Goal: Transaction & Acquisition: Purchase product/service

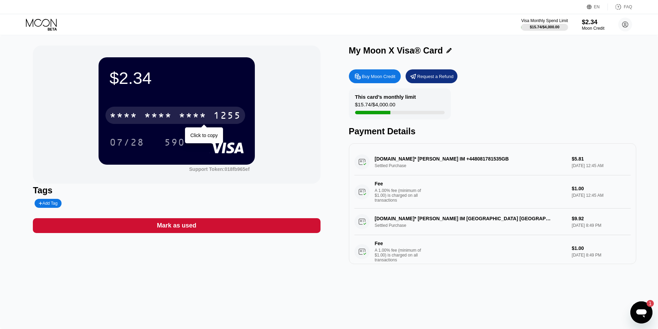
click at [152, 115] on div "* * * *" at bounding box center [158, 116] width 28 height 11
click at [140, 115] on div "[CREDIT_CARD_NUMBER]" at bounding box center [175, 115] width 140 height 17
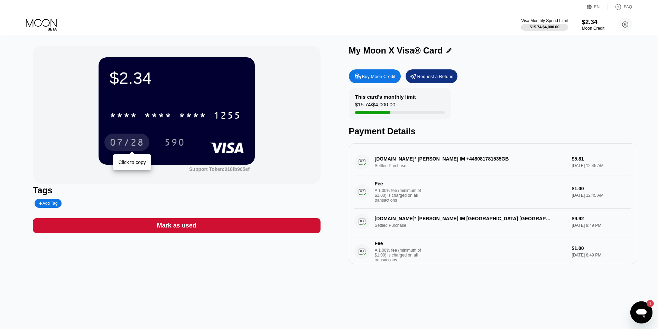
drag, startPoint x: 129, startPoint y: 136, endPoint x: 83, endPoint y: 148, distance: 47.0
click at [129, 136] on div "07/28" at bounding box center [126, 142] width 45 height 17
click at [189, 140] on div "590" at bounding box center [179, 142] width 31 height 17
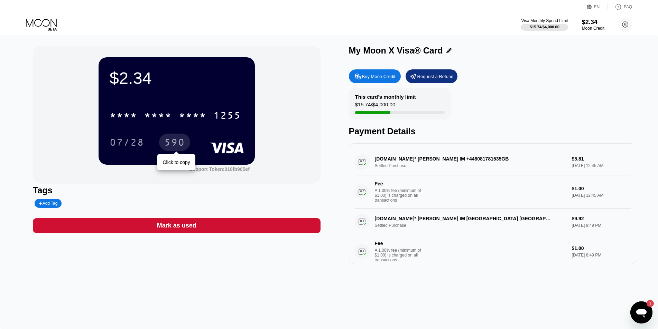
click at [176, 143] on div "590" at bounding box center [174, 143] width 21 height 11
click at [642, 313] on icon "Open messaging window, 1 unread message" at bounding box center [641, 314] width 10 height 8
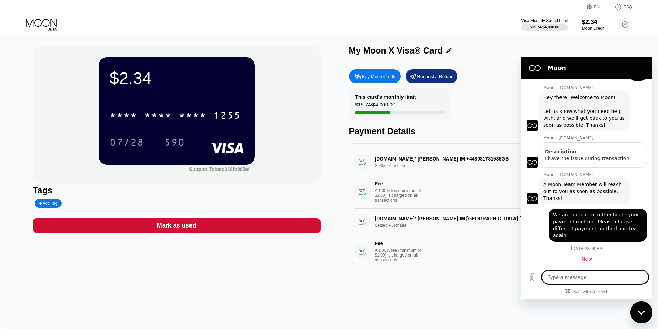
scroll to position [2212, 0]
click at [553, 276] on textarea at bounding box center [595, 278] width 106 height 14
type textarea "O"
type textarea "x"
type textarea "Op"
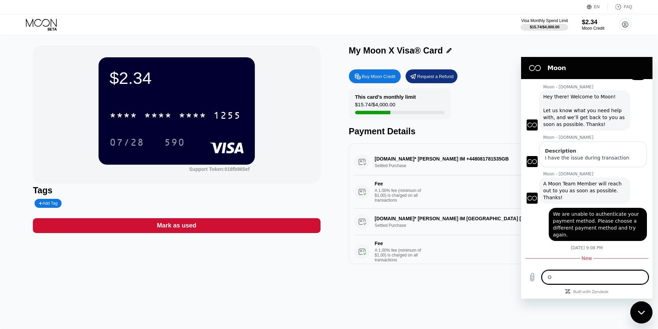
type textarea "x"
type textarea "Ope"
type textarea "x"
type textarea "Open"
type textarea "x"
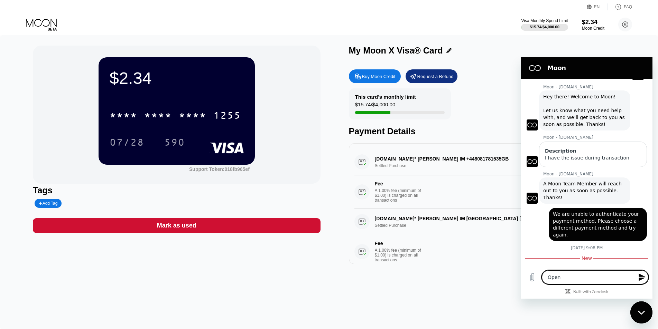
type textarea "OpenA"
type textarea "x"
type textarea "OpenAI"
type textarea "x"
type textarea "OpenAI"
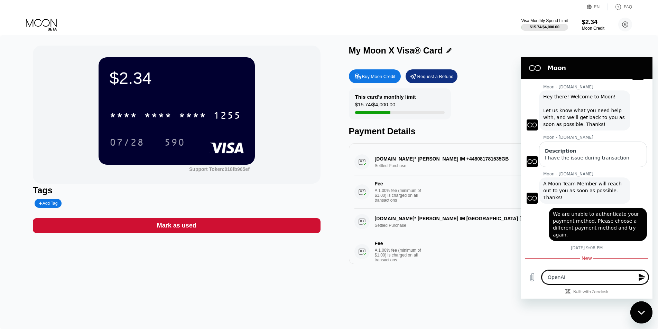
type textarea "x"
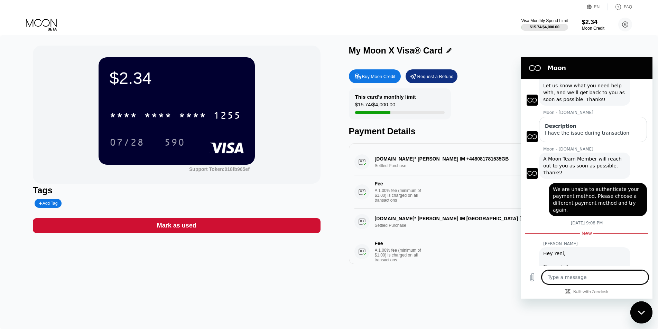
type textarea "x"
click at [566, 280] on textarea at bounding box center [595, 278] width 106 height 14
type textarea "I"
type textarea "x"
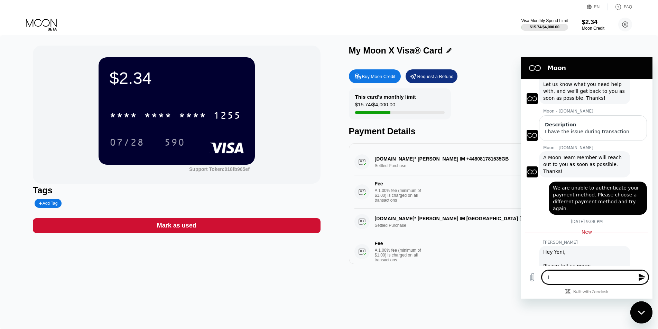
type textarea "I"
type textarea "x"
type textarea "I a"
type textarea "x"
type textarea "I am"
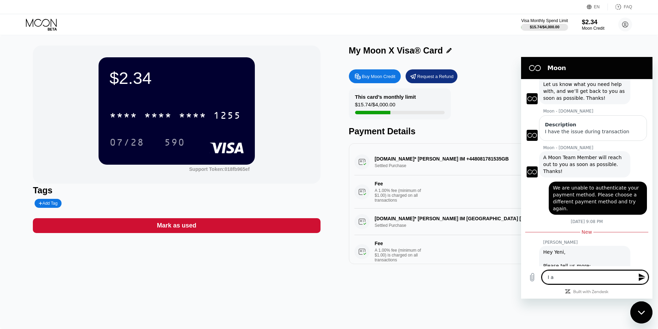
type textarea "x"
type textarea "I am"
type textarea "x"
type textarea "I am t"
type textarea "x"
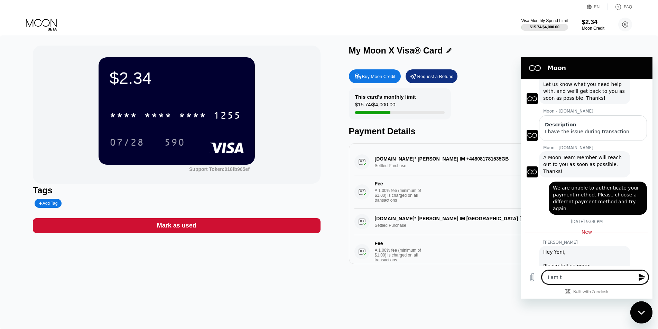
type textarea "I am tr"
type textarea "x"
type textarea "I am try"
type textarea "x"
type textarea "I am tryi"
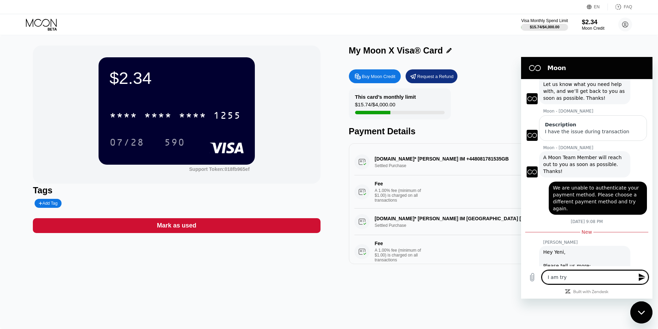
type textarea "x"
type textarea "I am tryin"
type textarea "x"
type textarea "I am trying"
type textarea "x"
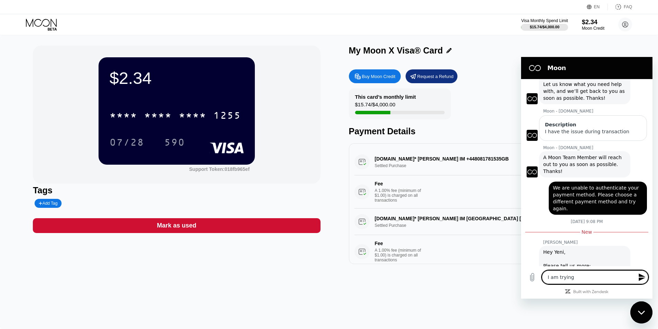
type textarea "I am trying"
type textarea "x"
type textarea "I am trying t"
type textarea "x"
type textarea "I am trying to"
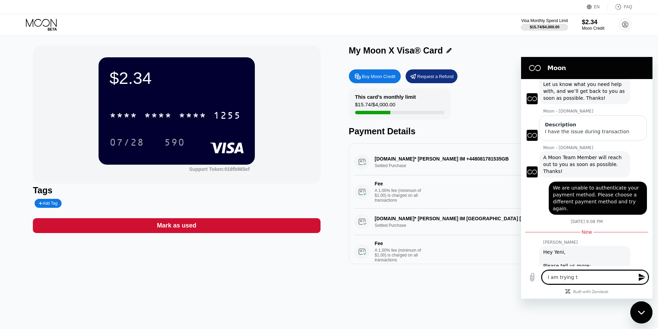
type textarea "x"
type textarea "I am trying to"
type textarea "x"
type textarea "I am trying to p"
type textarea "x"
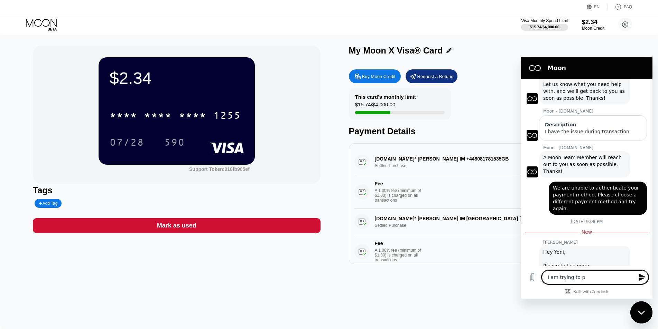
type textarea "I am trying to pa"
type textarea "x"
type textarea "I am trying to pay"
type textarea "x"
type textarea "I am trying to pay"
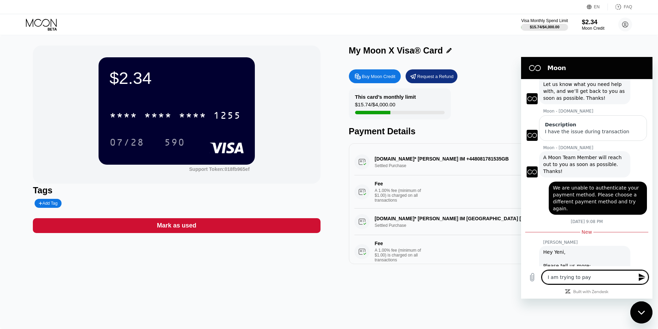
type textarea "x"
type textarea "I am trying to pay f"
type textarea "x"
type textarea "I am trying to pay fo"
type textarea "x"
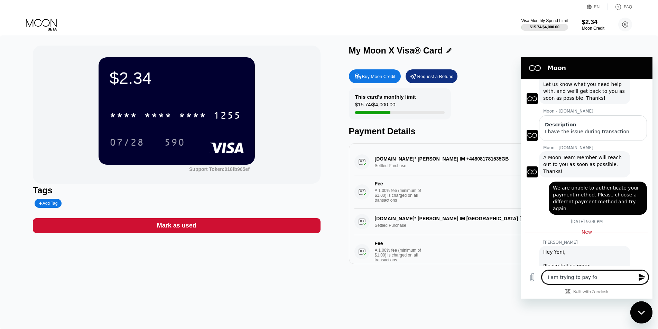
type textarea "I am trying to pay for"
type textarea "x"
type textarea "I am trying to pay for"
type textarea "x"
type textarea "I am trying to pay for o"
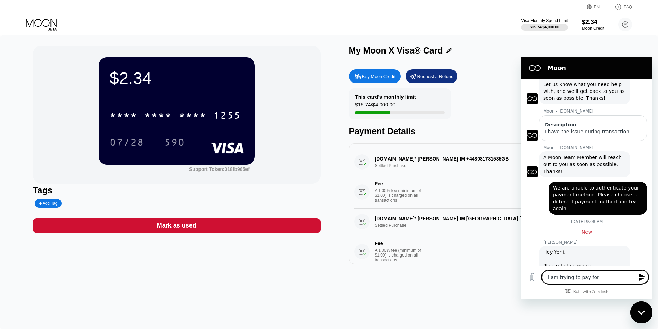
type textarea "x"
type textarea "I am trying to pay for op"
type textarea "x"
type textarea "I am trying to pay for ope"
type textarea "x"
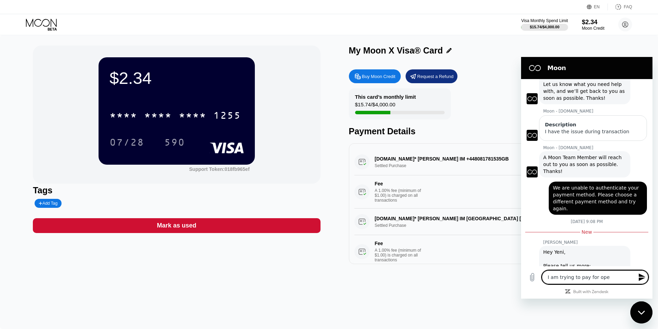
type textarea "I am trying to pay for open"
type textarea "x"
type textarea "I am trying to pay for openA"
type textarea "x"
type textarea "I am trying to pay for openAI"
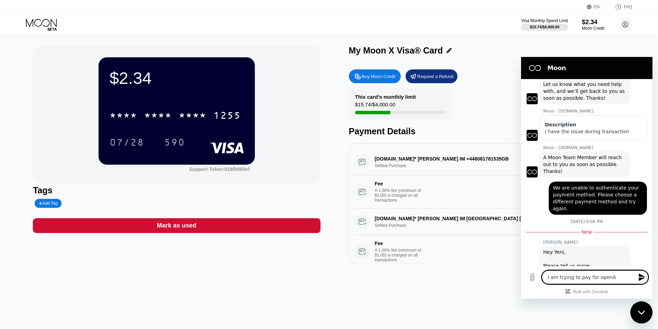
type textarea "x"
type textarea "I am trying to pay for openAI"
type textarea "x"
type textarea "I am trying to pay for openAI c"
type textarea "x"
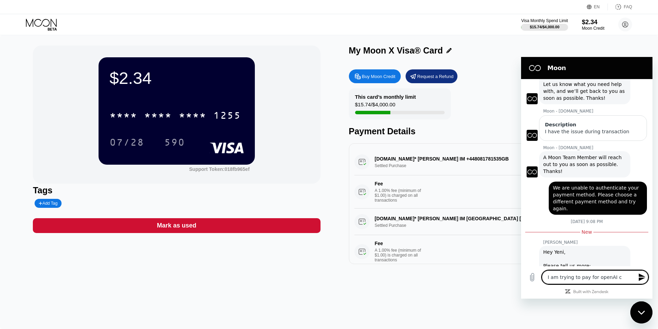
type textarea "I am trying to pay for openAI ch"
type textarea "x"
type textarea "I am trying to pay for openAI cha"
type textarea "x"
type textarea "I am trying to pay for openAI chat"
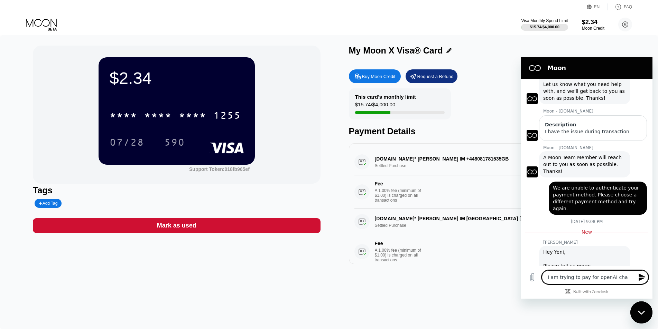
type textarea "x"
type textarea "I am trying to pay for openAI chatg"
type textarea "x"
type textarea "I am trying to pay for openAI chatgp"
type textarea "x"
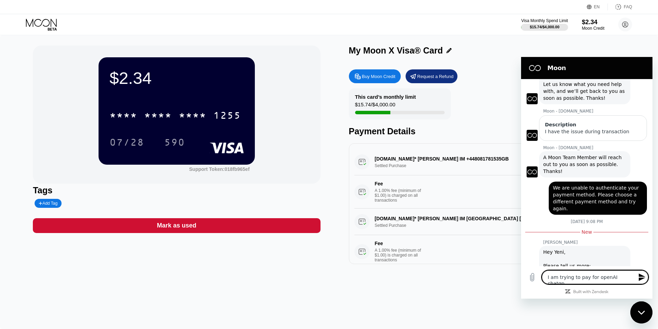
type textarea "I am trying to pay for openAI chatgpt"
type textarea "x"
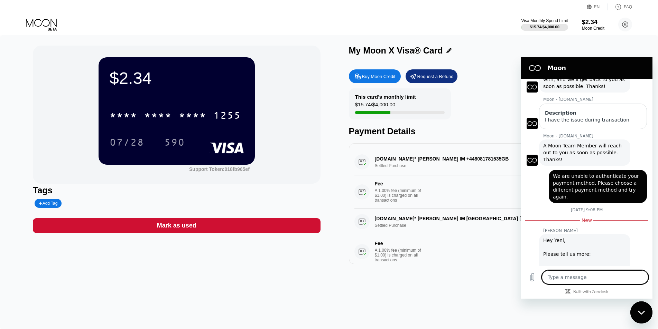
scroll to position [2252, 0]
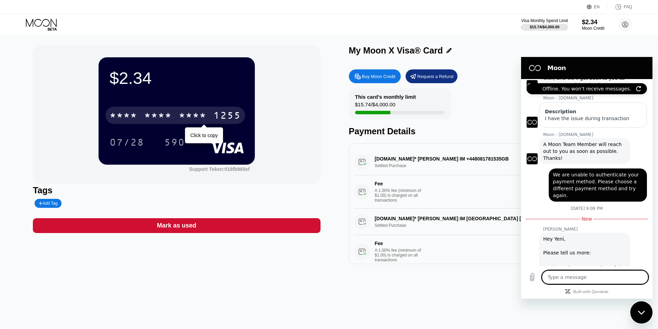
click at [125, 114] on div "* * * *" at bounding box center [124, 116] width 28 height 11
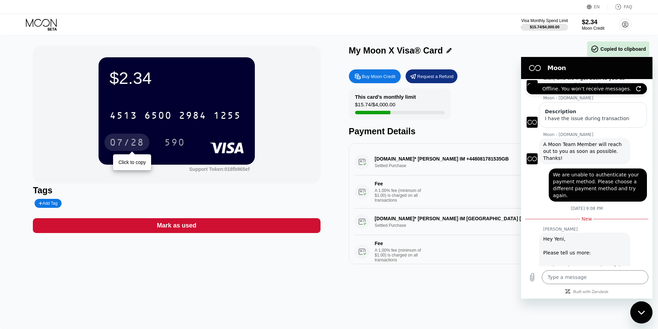
click at [123, 139] on div "07/28" at bounding box center [126, 142] width 45 height 17
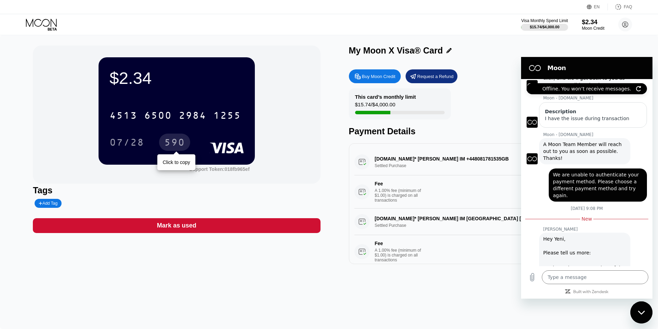
click at [181, 145] on div "590" at bounding box center [174, 143] width 21 height 11
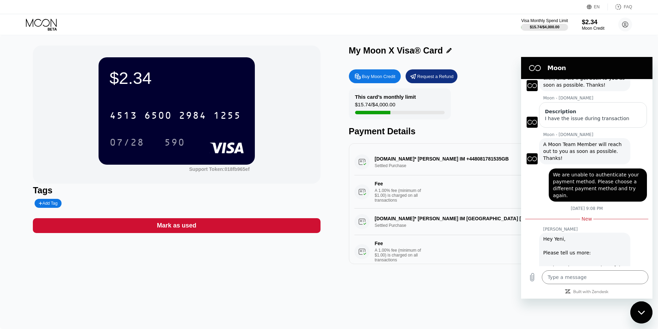
click at [291, 94] on div "$2.34 4513 6500 2984 1255 07/28 590 Support Token: 018fb965ef" at bounding box center [176, 115] width 287 height 138
drag, startPoint x: 641, startPoint y: 310, endPoint x: 638, endPoint y: 307, distance: 4.2
click at [641, 310] on div "Close messaging window" at bounding box center [641, 313] width 21 height 21
type textarea "x"
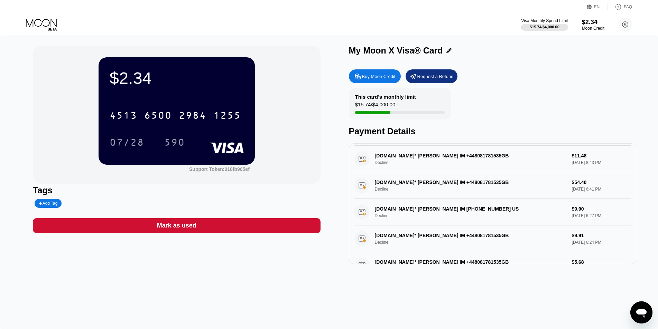
scroll to position [122, 0]
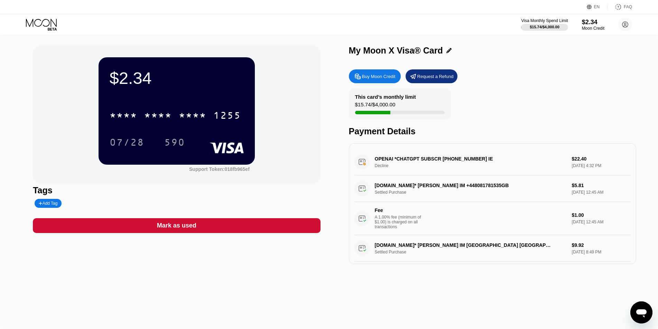
click at [448, 163] on div "OPENAI *CHATGPT SUBSCR +14158799686 IE Decline $22.40 Sep 20, 2025 4:32 PM" at bounding box center [492, 162] width 276 height 27
click at [419, 163] on div "OPENAI *CHATGPT SUBSCR +14158799686 IE Decline $22.40 Sep 20, 2025 4:32 PM" at bounding box center [492, 162] width 276 height 27
click at [380, 160] on div "OPENAI *CHATGPT SUBSCR +14158799686 IE Decline $22.40 Sep 20, 2025 4:32 PM" at bounding box center [492, 162] width 276 height 27
click at [397, 160] on div "OPENAI *CHATGPT SUBSCR +14158799686 IE Decline $22.40 Sep 20, 2025 4:32 PM" at bounding box center [492, 162] width 276 height 27
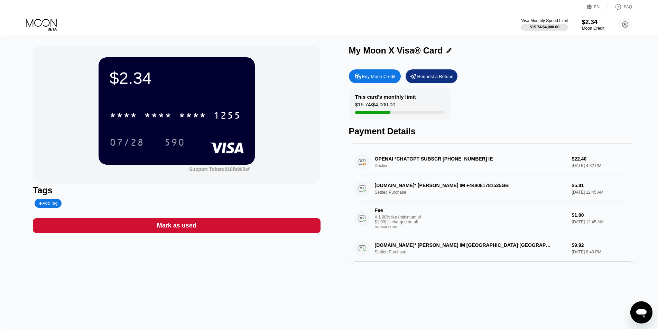
click at [363, 166] on div "OPENAI *CHATGPT SUBSCR +14158799686 IE Decline $22.40 Sep 20, 2025 4:32 PM" at bounding box center [492, 162] width 276 height 27
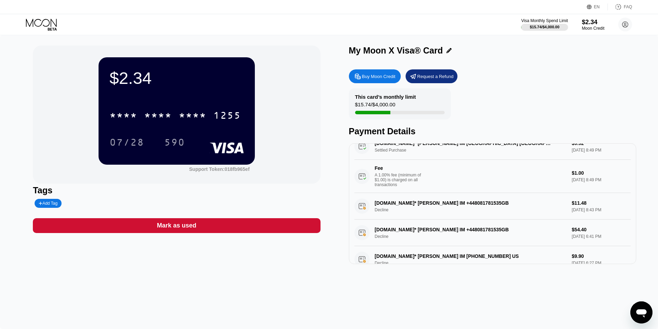
scroll to position [104, 0]
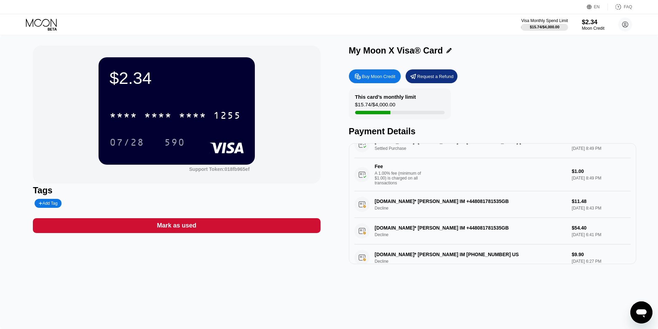
click at [402, 211] on div "PADDLE.NET* MONICA IM +448081781535GB Decline $11.48 Sep 06, 2025 8:43 PM" at bounding box center [492, 205] width 276 height 27
click at [362, 212] on div "PADDLE.NET* MONICA IM +448081781535GB Decline $11.48 Sep 06, 2025 8:43 PM" at bounding box center [492, 205] width 276 height 27
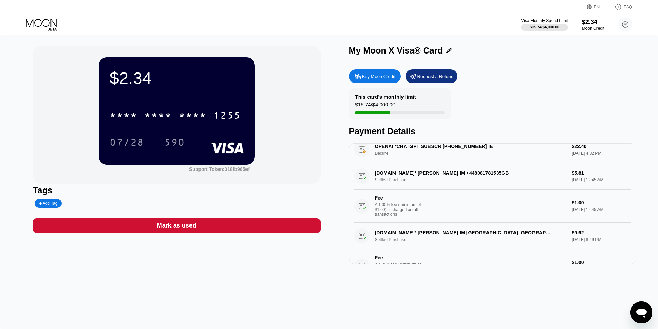
scroll to position [0, 0]
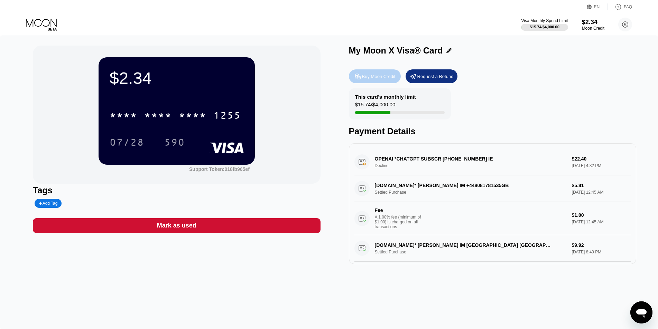
click at [365, 76] on div "Buy Moon Credit" at bounding box center [379, 77] width 34 height 6
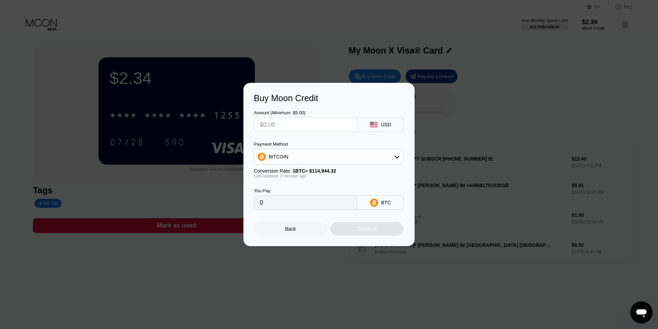
click at [516, 84] on div "Buy Moon Credit Amount (Minimum: $5.00) USD Payment Method BITCOIN Conversion R…" at bounding box center [329, 165] width 658 height 164
drag, startPoint x: 82, startPoint y: 91, endPoint x: 77, endPoint y: 81, distance: 11.1
click at [78, 90] on div "Buy Moon Credit Amount (Minimum: $5.00) USD Payment Method BITCOIN Conversion R…" at bounding box center [329, 165] width 658 height 164
click at [290, 232] on div "Back" at bounding box center [290, 229] width 11 height 6
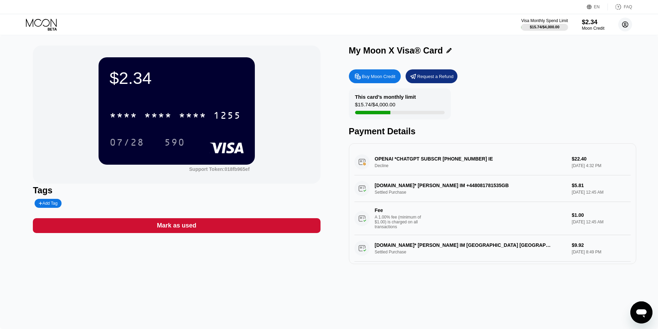
click at [623, 23] on circle at bounding box center [625, 25] width 14 height 14
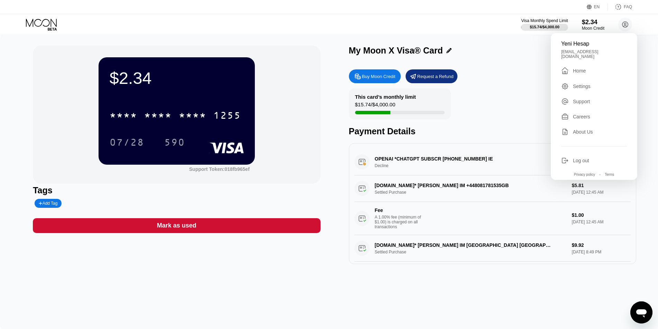
click at [521, 64] on div "My Moon X Visa® Card Buy Moon Credit Request a Refund This card’s monthly limit…" at bounding box center [492, 155] width 287 height 219
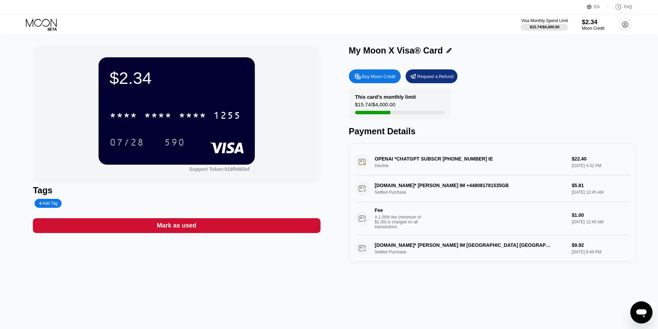
click at [393, 160] on div "OPENAI *CHATGPT SUBSCR +14158799686 IE Decline $22.40 Sep 20, 2025 4:32 PM" at bounding box center [492, 162] width 276 height 27
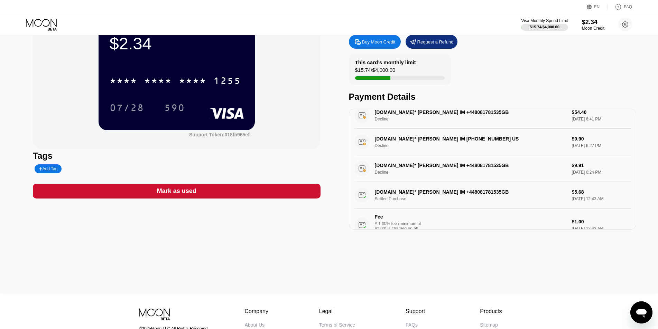
scroll to position [183, 0]
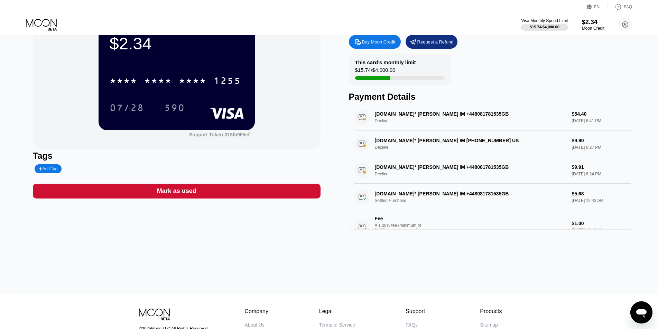
click at [423, 201] on div "PADDLE.NET* MONICA IM +448081781535GB Settled Purchase $5.68 Aug 19, 2025 12:43…" at bounding box center [492, 214] width 276 height 60
click at [419, 177] on div "PADDLE.NET* MONICA IM +448081781535GB Decline $9.91 Sep 05, 2025 6:24 PM" at bounding box center [492, 170] width 276 height 27
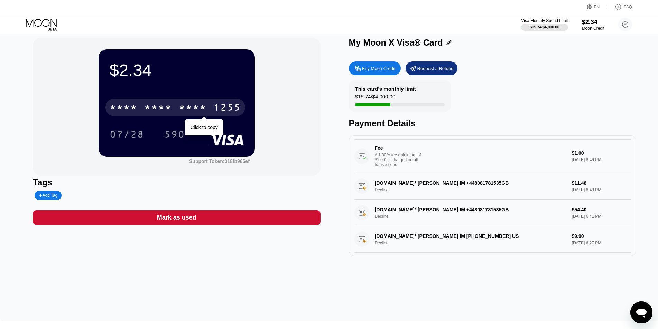
scroll to position [0, 0]
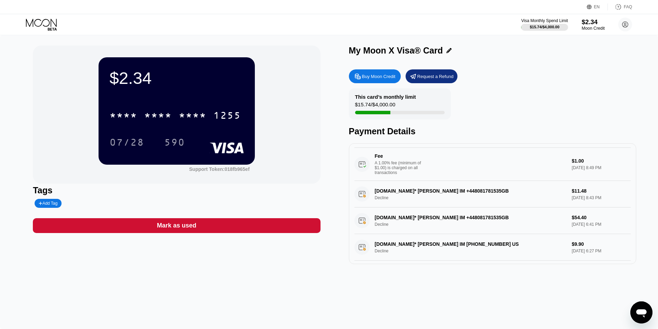
click at [587, 28] on div "Moon Credit" at bounding box center [593, 28] width 23 height 5
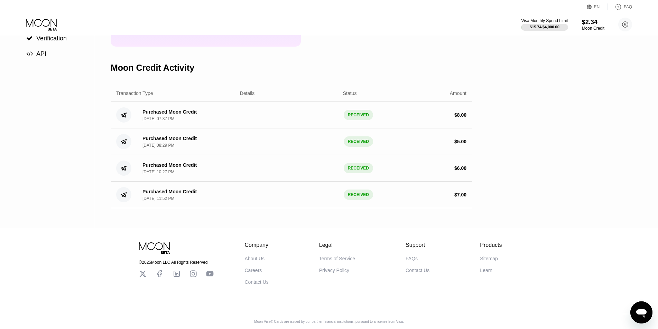
scroll to position [37, 0]
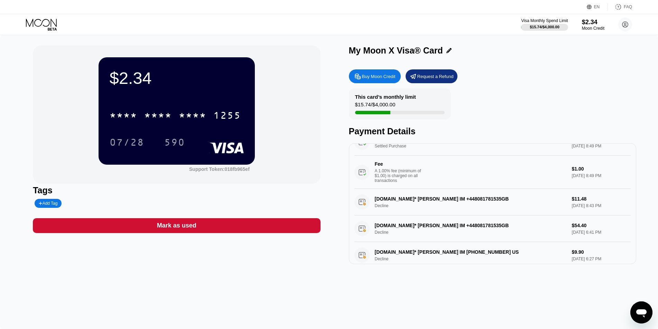
scroll to position [80, 0]
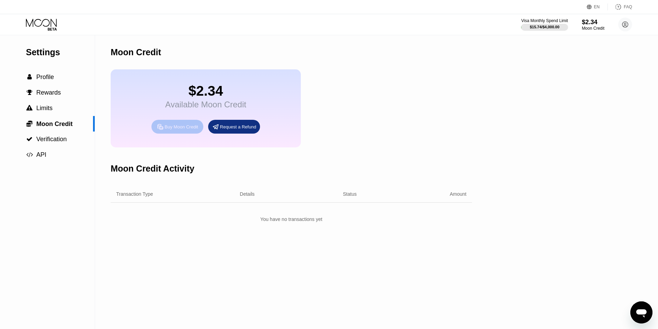
click at [180, 130] on div "Buy Moon Credit" at bounding box center [182, 127] width 34 height 6
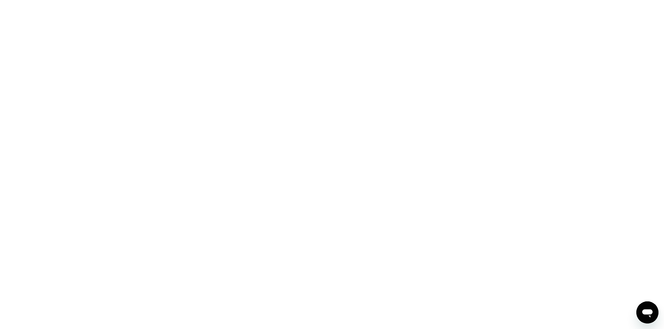
click at [145, 33] on div at bounding box center [332, 164] width 664 height 329
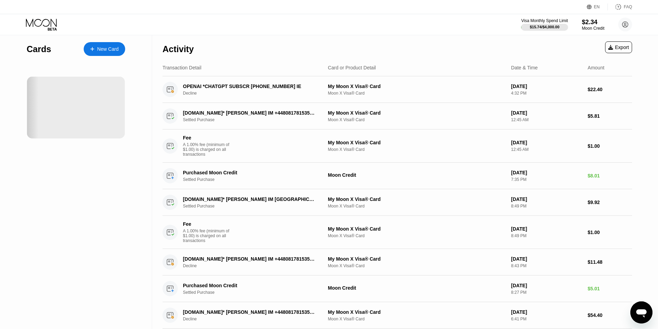
click at [78, 102] on div at bounding box center [39, 108] width 98 height 62
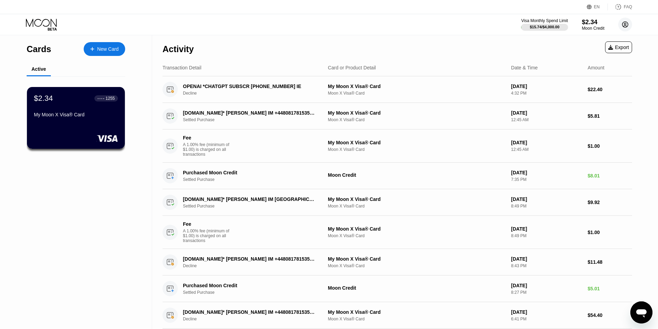
click at [623, 24] on circle at bounding box center [625, 25] width 14 height 14
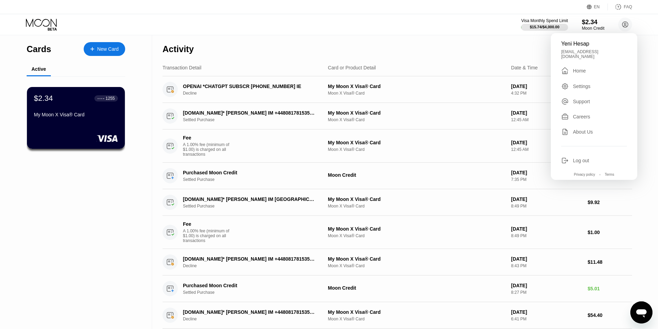
click at [494, 47] on div "Activity Export" at bounding box center [398, 47] width 470 height 24
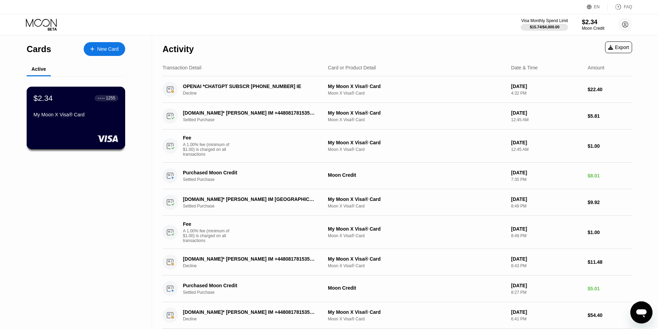
click at [63, 103] on div "$2.34 ● ● ● ● 1255" at bounding box center [76, 98] width 85 height 9
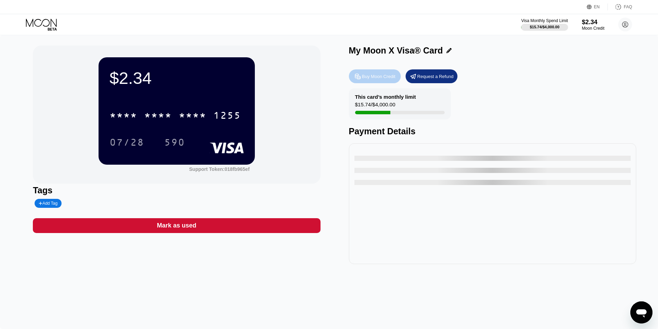
click at [382, 80] on div "Buy Moon Credit" at bounding box center [379, 77] width 34 height 6
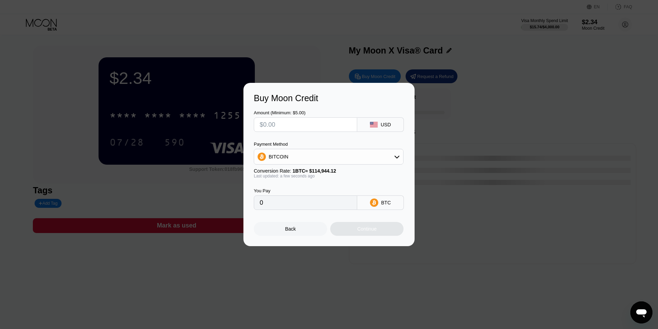
click at [318, 127] on input "text" at bounding box center [306, 125] width 92 height 14
type input "$23"
type input "0.00020010"
type input "$2"
type input "0.00001740"
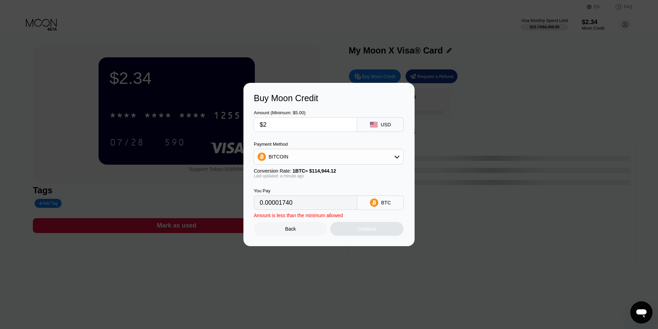
type input "$22"
type input "0.00019140"
type input "$22"
click at [347, 155] on div "BITCOIN" at bounding box center [328, 157] width 149 height 14
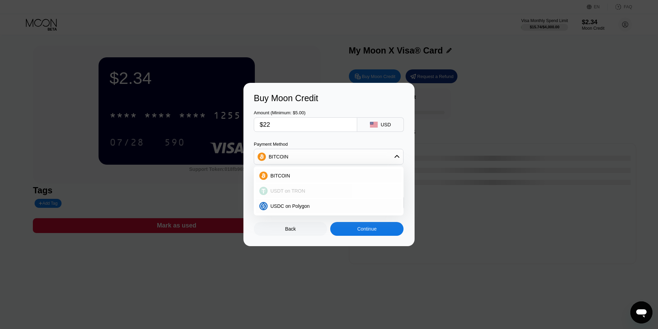
click at [309, 194] on div "USDT on TRON" at bounding box center [333, 191] width 130 height 6
type input "22.22"
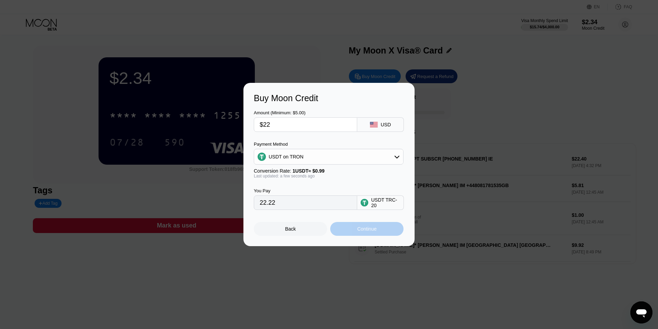
click at [379, 232] on div "Continue" at bounding box center [366, 229] width 73 height 14
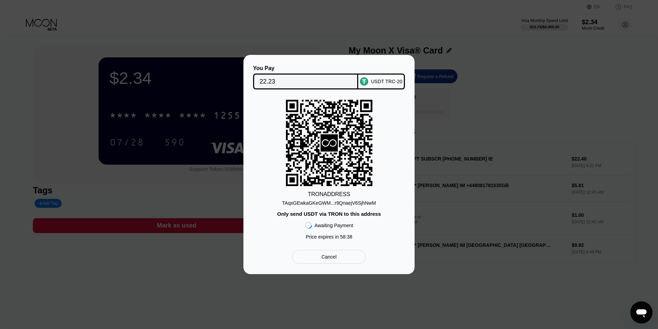
click at [350, 204] on div "TAqxGEwkaGKeGWM...r9QnaejV6SjhNwM" at bounding box center [329, 204] width 94 height 6
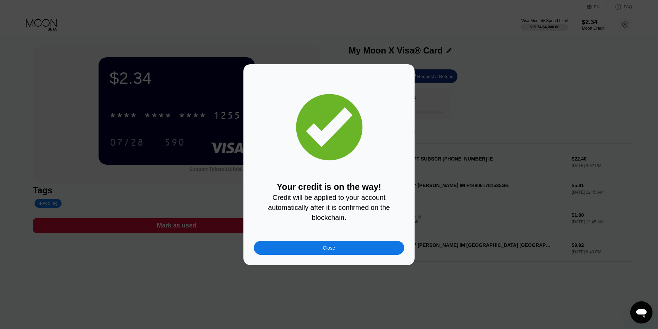
click at [316, 253] on div "Close" at bounding box center [329, 248] width 150 height 14
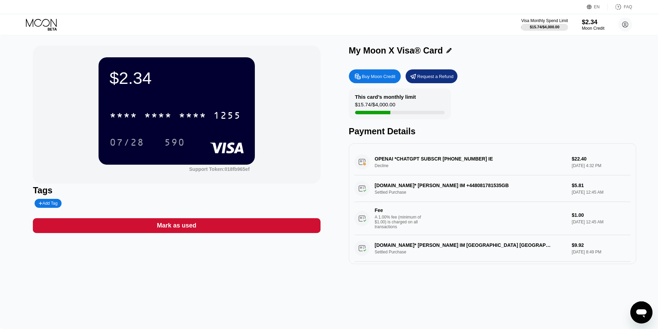
click at [134, 77] on div "$2.34" at bounding box center [177, 77] width 134 height 19
click at [587, 25] on div "$2.34" at bounding box center [593, 21] width 23 height 7
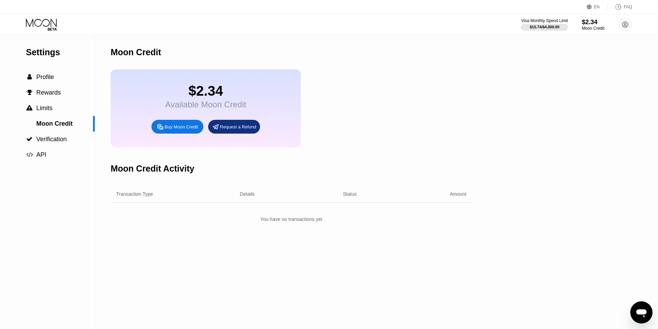
click at [209, 99] on div "$2.34" at bounding box center [205, 91] width 81 height 16
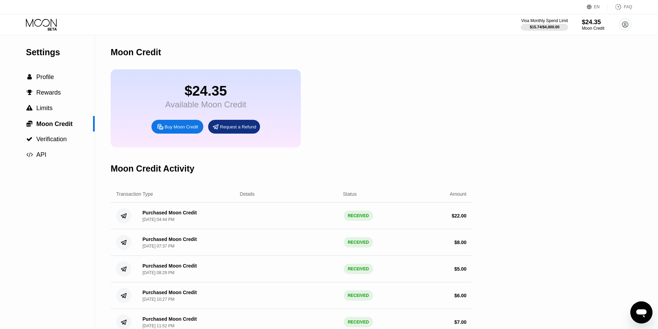
click at [130, 55] on div "Moon Credit" at bounding box center [136, 52] width 50 height 10
click at [205, 98] on div "$24.35" at bounding box center [205, 91] width 81 height 16
click at [40, 24] on icon at bounding box center [42, 25] width 32 height 12
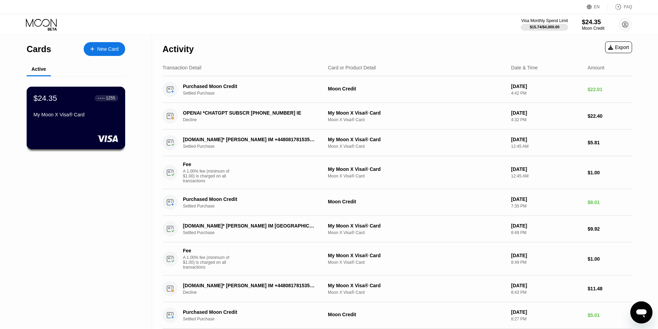
click at [68, 106] on div "$24.35 ● ● ● ● 1255 My Moon X Visa® Card" at bounding box center [76, 107] width 85 height 27
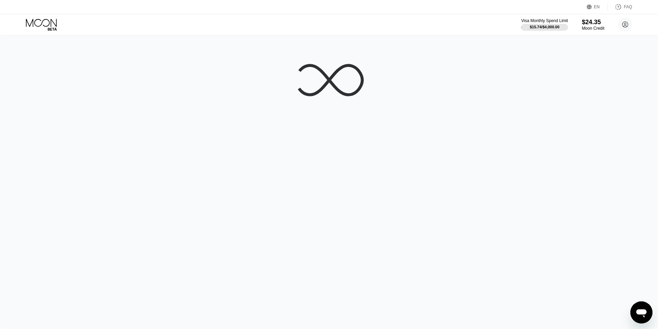
click at [334, 93] on icon at bounding box center [329, 80] width 69 height 69
click at [646, 315] on icon "Open messaging window" at bounding box center [641, 313] width 12 height 12
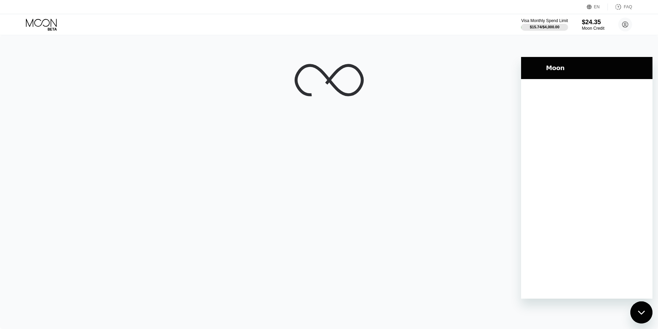
click at [649, 308] on div "Close messaging window" at bounding box center [641, 313] width 21 height 21
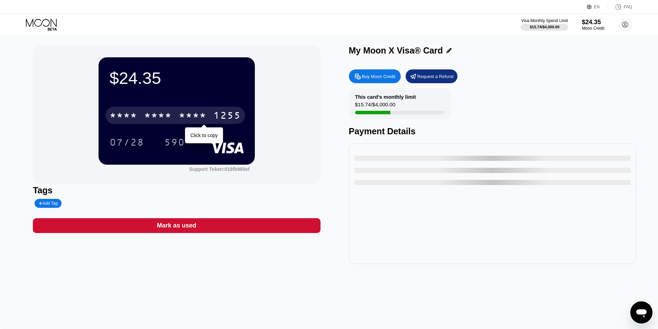
click at [114, 113] on div "* * * *" at bounding box center [124, 116] width 28 height 11
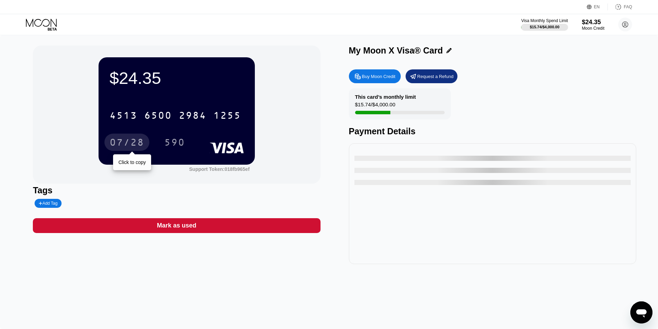
click at [122, 142] on div "07/28" at bounding box center [127, 143] width 35 height 11
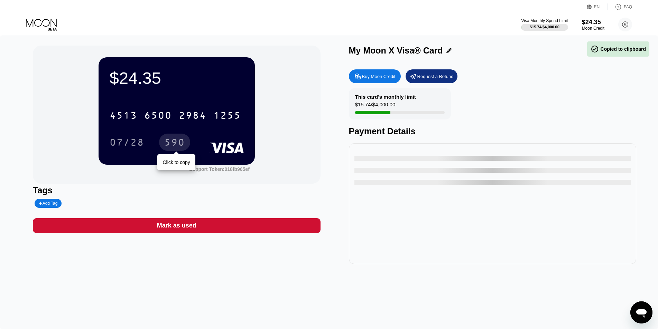
drag, startPoint x: 171, startPoint y: 144, endPoint x: 11, endPoint y: 198, distance: 169.7
click at [171, 144] on div "590" at bounding box center [174, 143] width 21 height 11
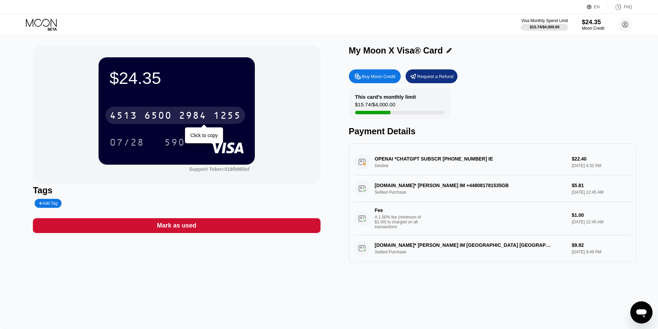
drag, startPoint x: 143, startPoint y: 116, endPoint x: 10, endPoint y: 141, distance: 135.1
click at [143, 116] on div "[CREDIT_CARD_NUMBER]" at bounding box center [175, 115] width 140 height 17
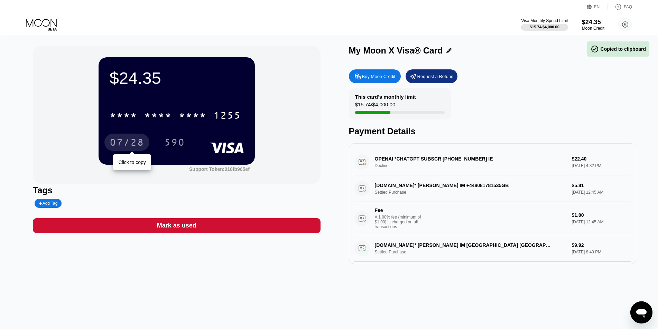
drag, startPoint x: 130, startPoint y: 139, endPoint x: 2, endPoint y: 158, distance: 129.0
click at [130, 139] on div "07/28" at bounding box center [127, 143] width 35 height 11
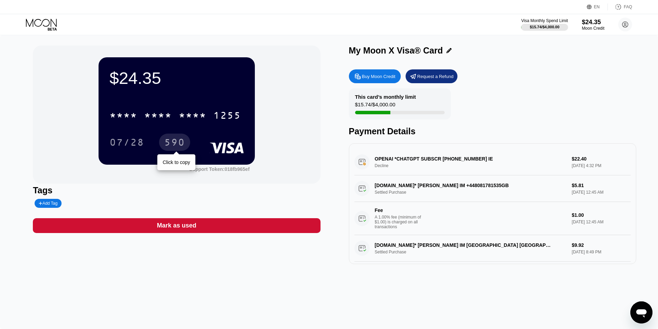
drag, startPoint x: 174, startPoint y: 136, endPoint x: 108, endPoint y: 154, distance: 68.5
click at [174, 136] on div "590" at bounding box center [174, 142] width 31 height 17
